Goal: Find specific page/section: Find specific page/section

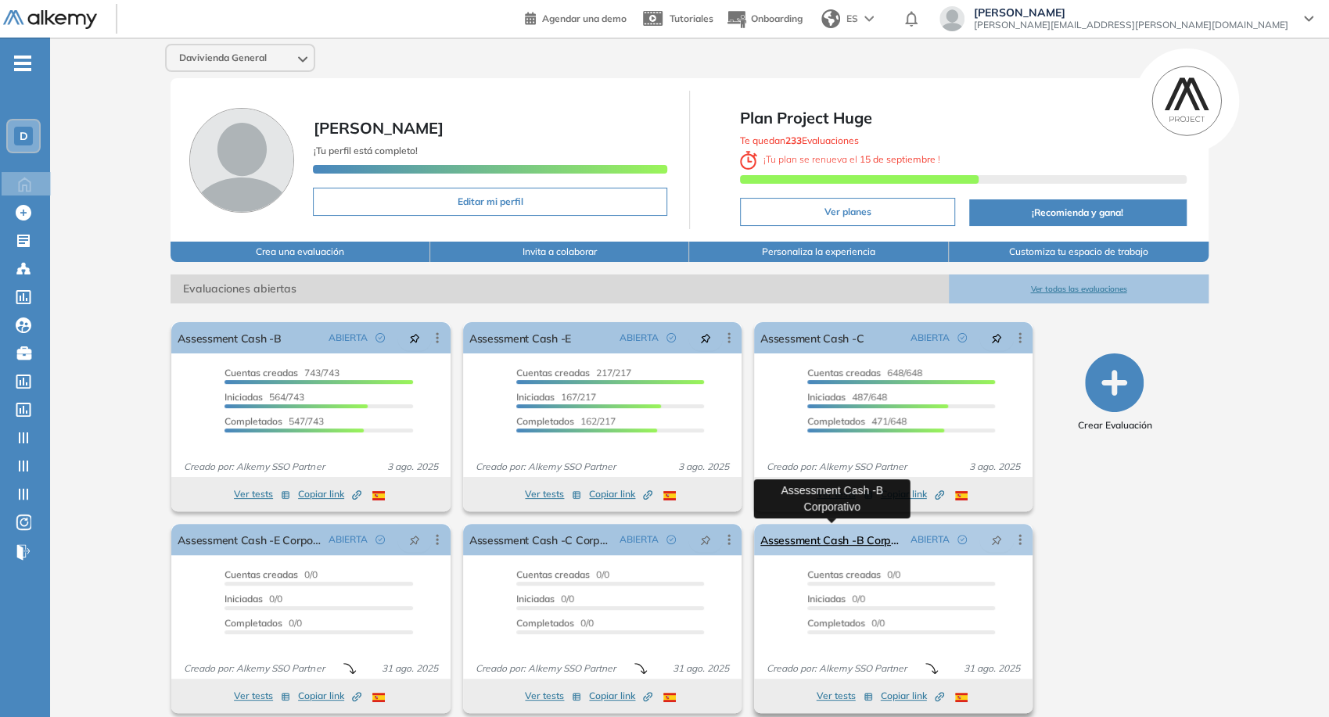
click at [863, 539] on link "Assessment Cash -B Corporativo" at bounding box center [832, 539] width 144 height 31
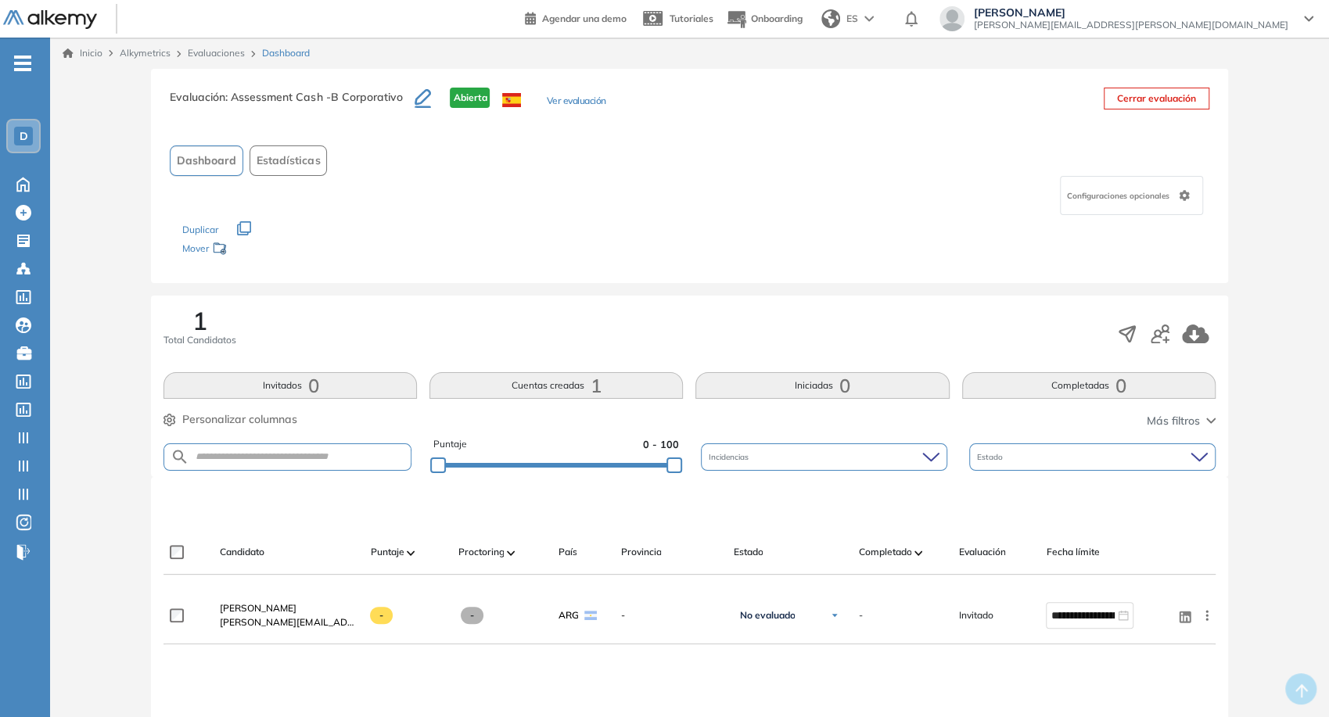
click at [208, 59] on div "Inicio Alkymetrics Evaluaciones Dashboard" at bounding box center [689, 53] width 1279 height 31
click at [199, 48] on link "Evaluaciones" at bounding box center [216, 53] width 57 height 12
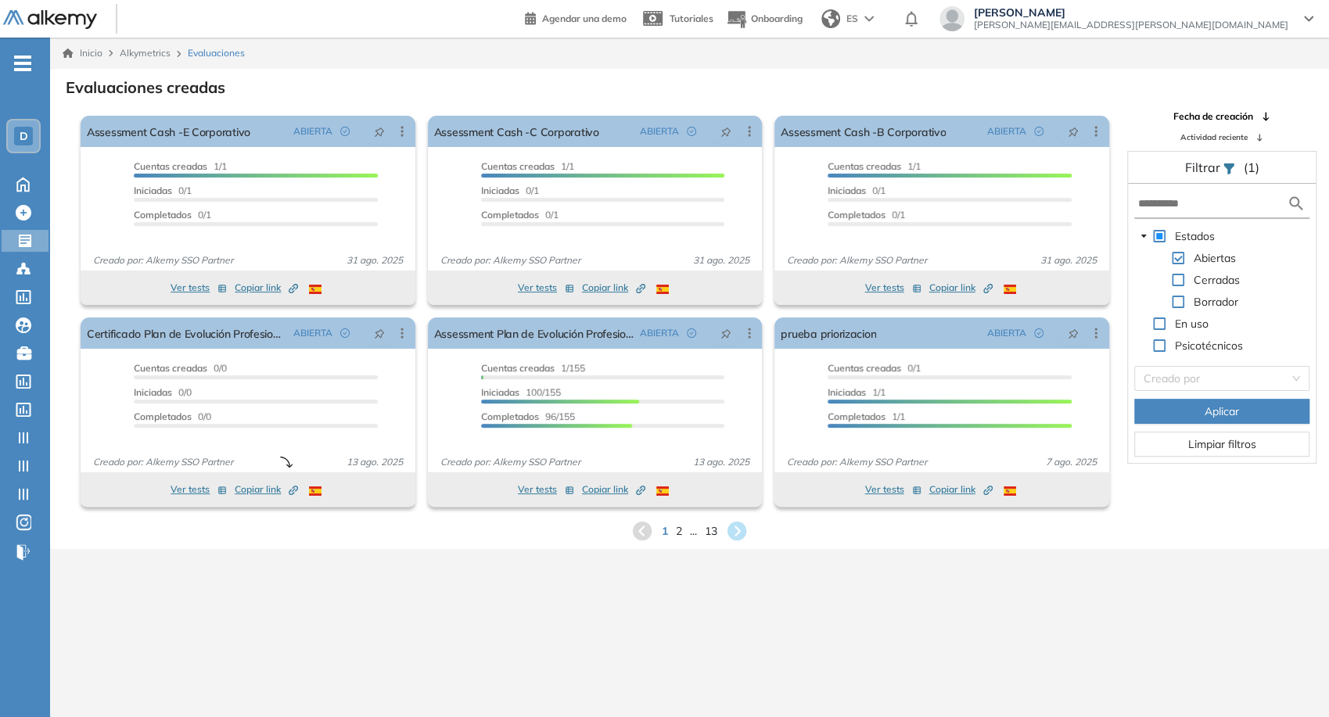
click at [100, 22] on link at bounding box center [59, 19] width 113 height 20
